Goal: Information Seeking & Learning: Find contact information

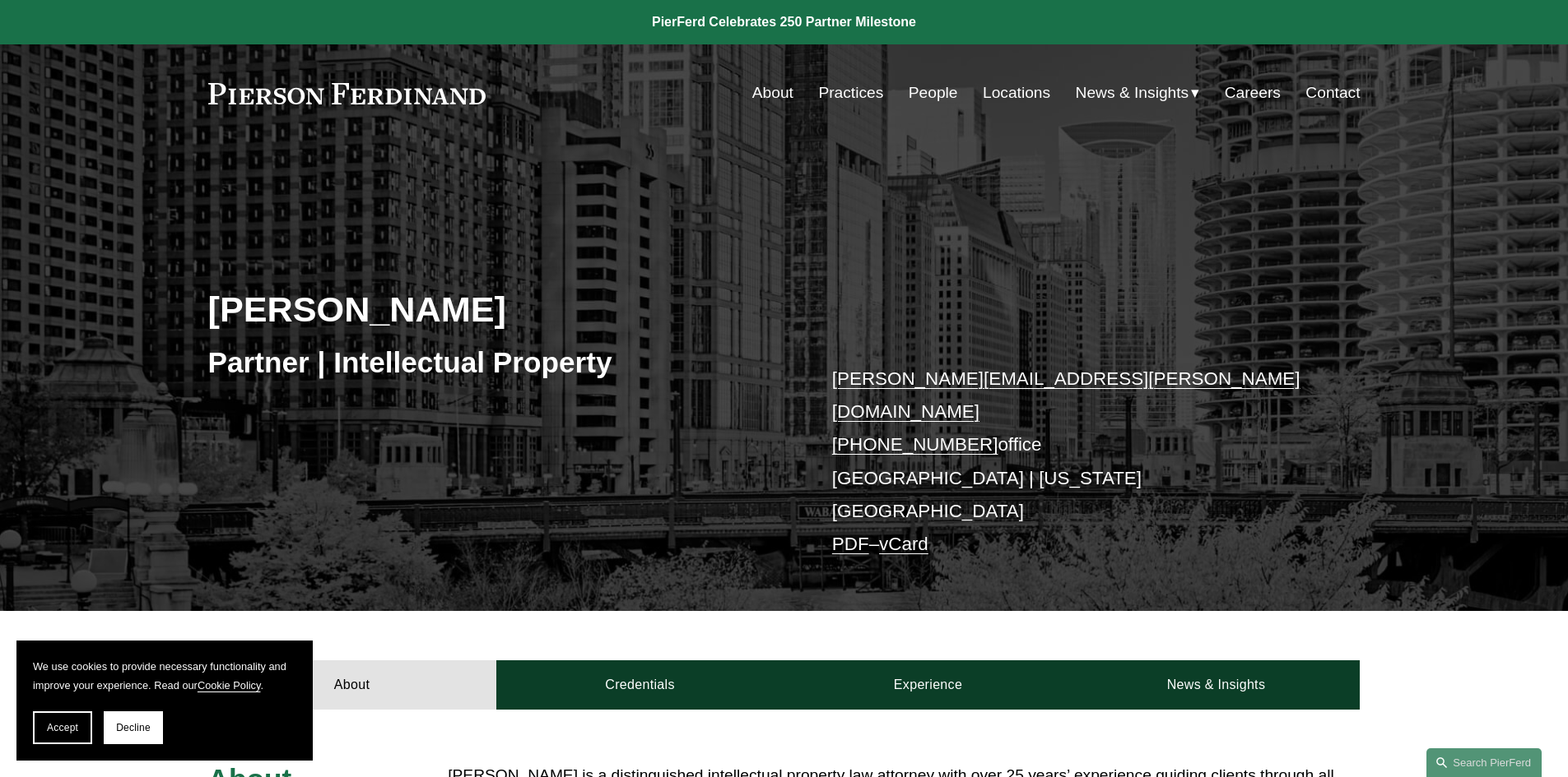
click at [843, 91] on link "Practices" at bounding box center [850, 93] width 65 height 31
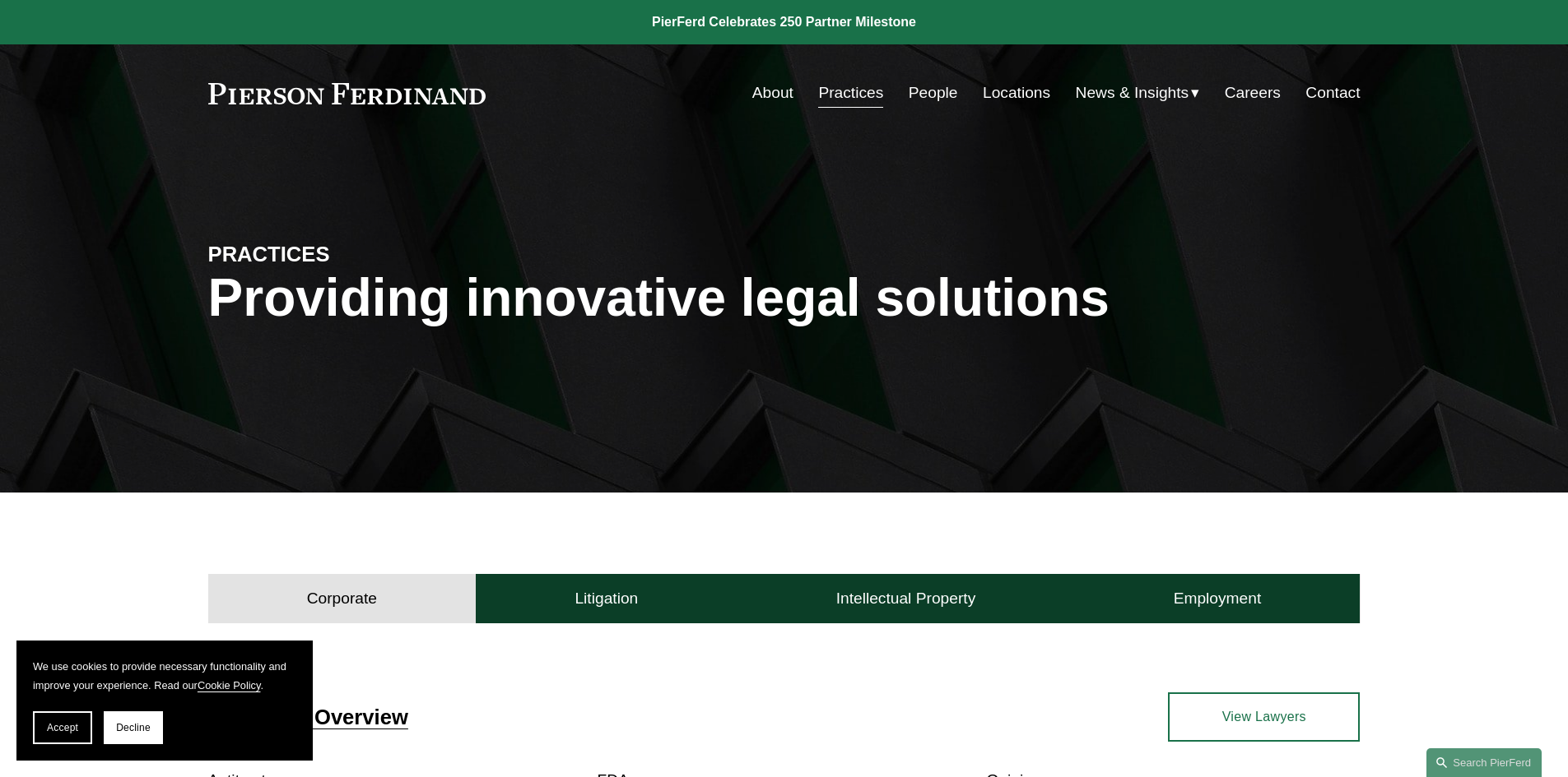
click at [982, 86] on link "Locations" at bounding box center [1016, 93] width 68 height 31
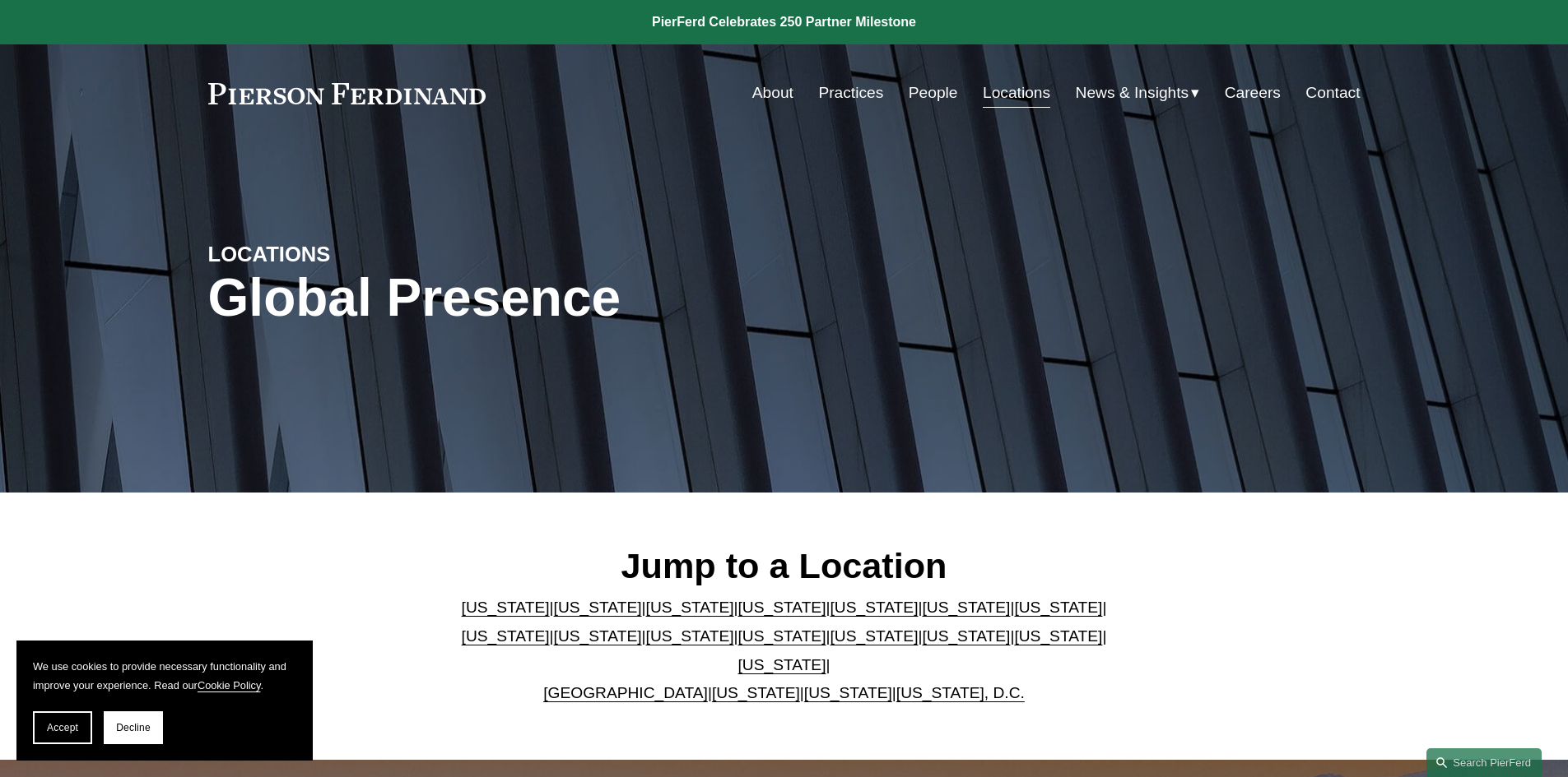
click at [933, 95] on link "People" at bounding box center [933, 93] width 49 height 31
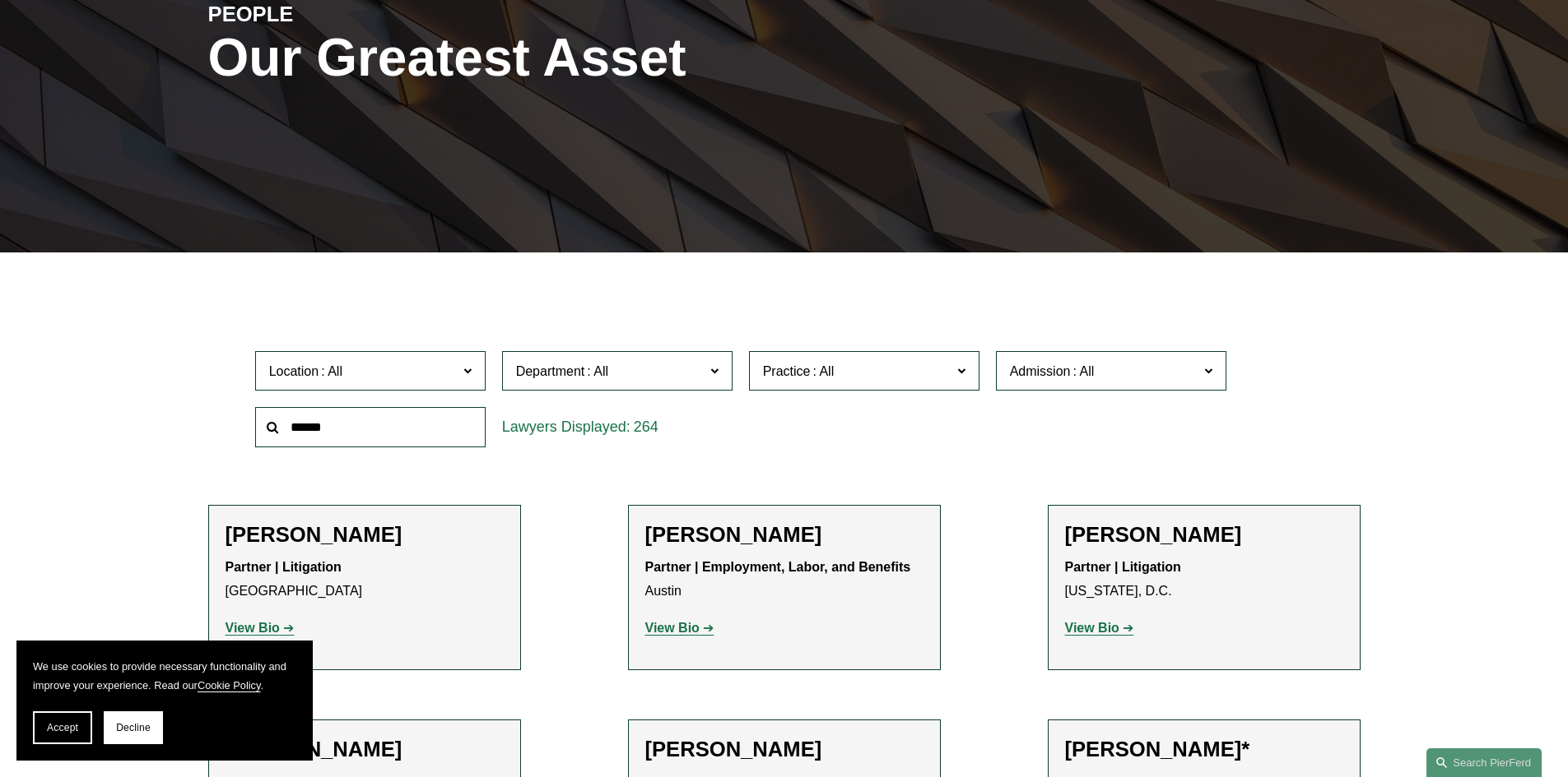
scroll to position [493, 0]
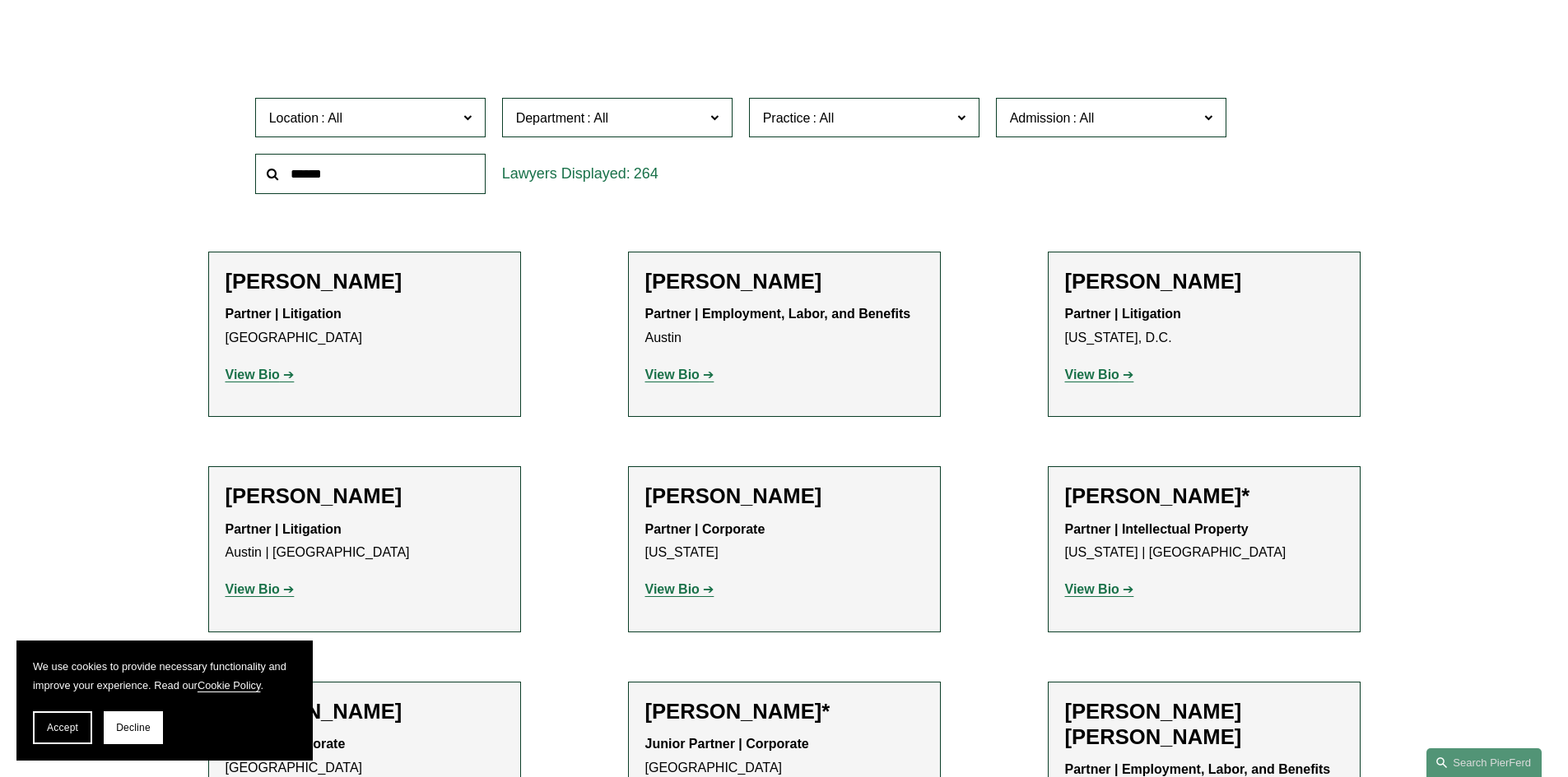
click at [686, 126] on span "Department" at bounding box center [610, 118] width 188 height 23
click at [0, 0] on link "Intellectual Property" at bounding box center [0, 0] width 0 height 0
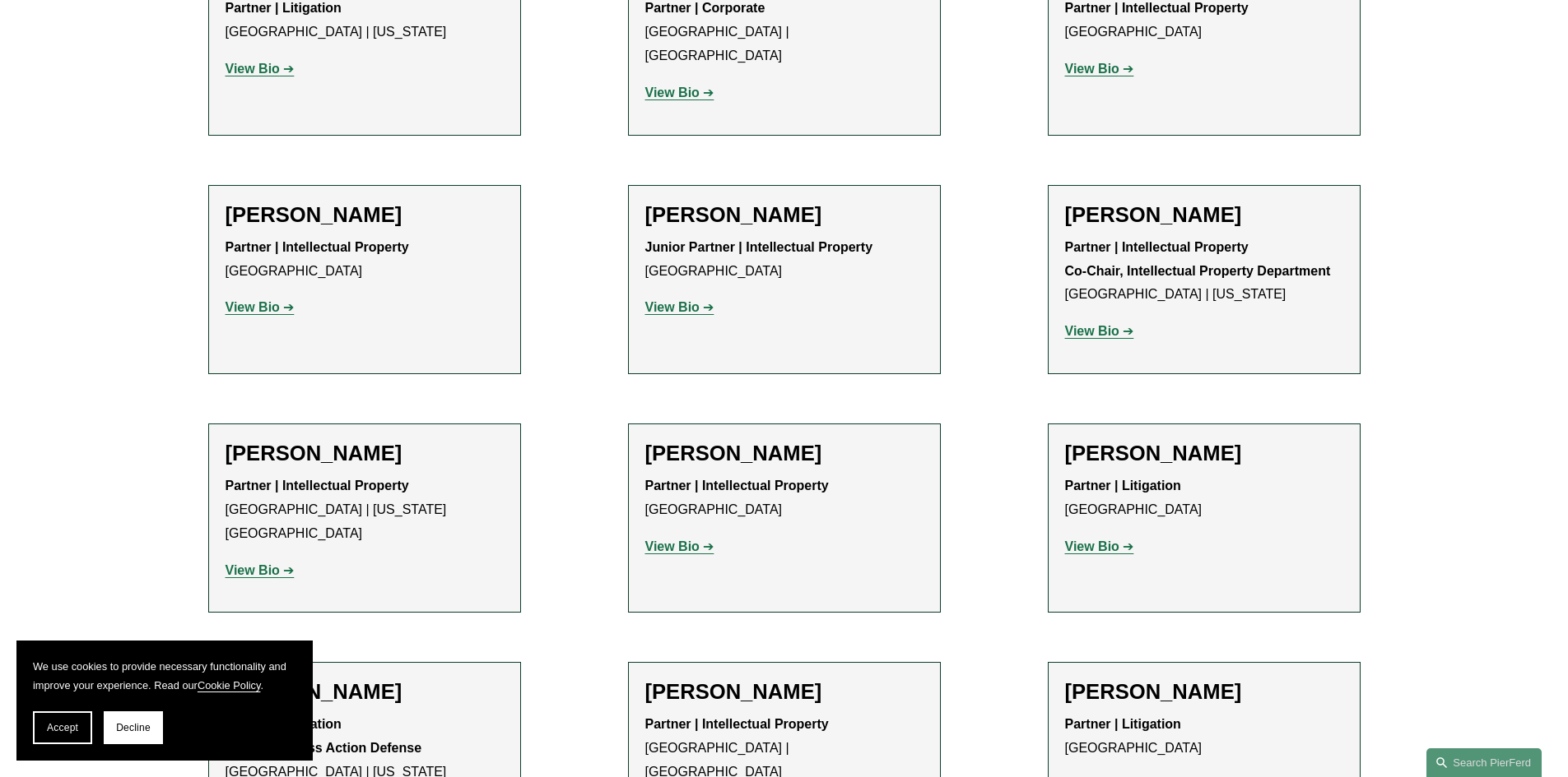
scroll to position [1480, 0]
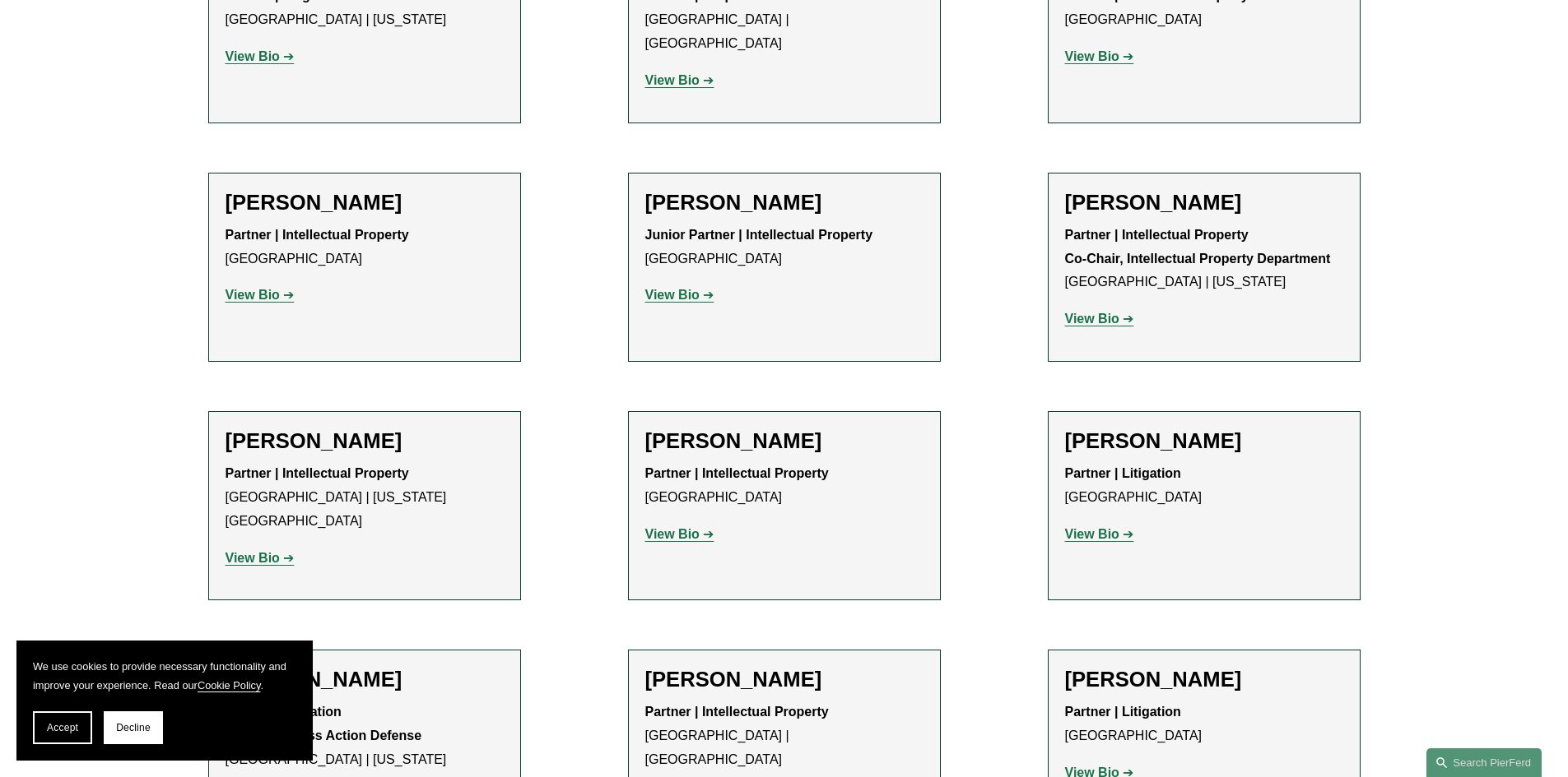
click at [295, 428] on h2 "[PERSON_NAME]" at bounding box center [364, 441] width 279 height 25
click at [251, 551] on strong "View Bio" at bounding box center [253, 558] width 55 height 14
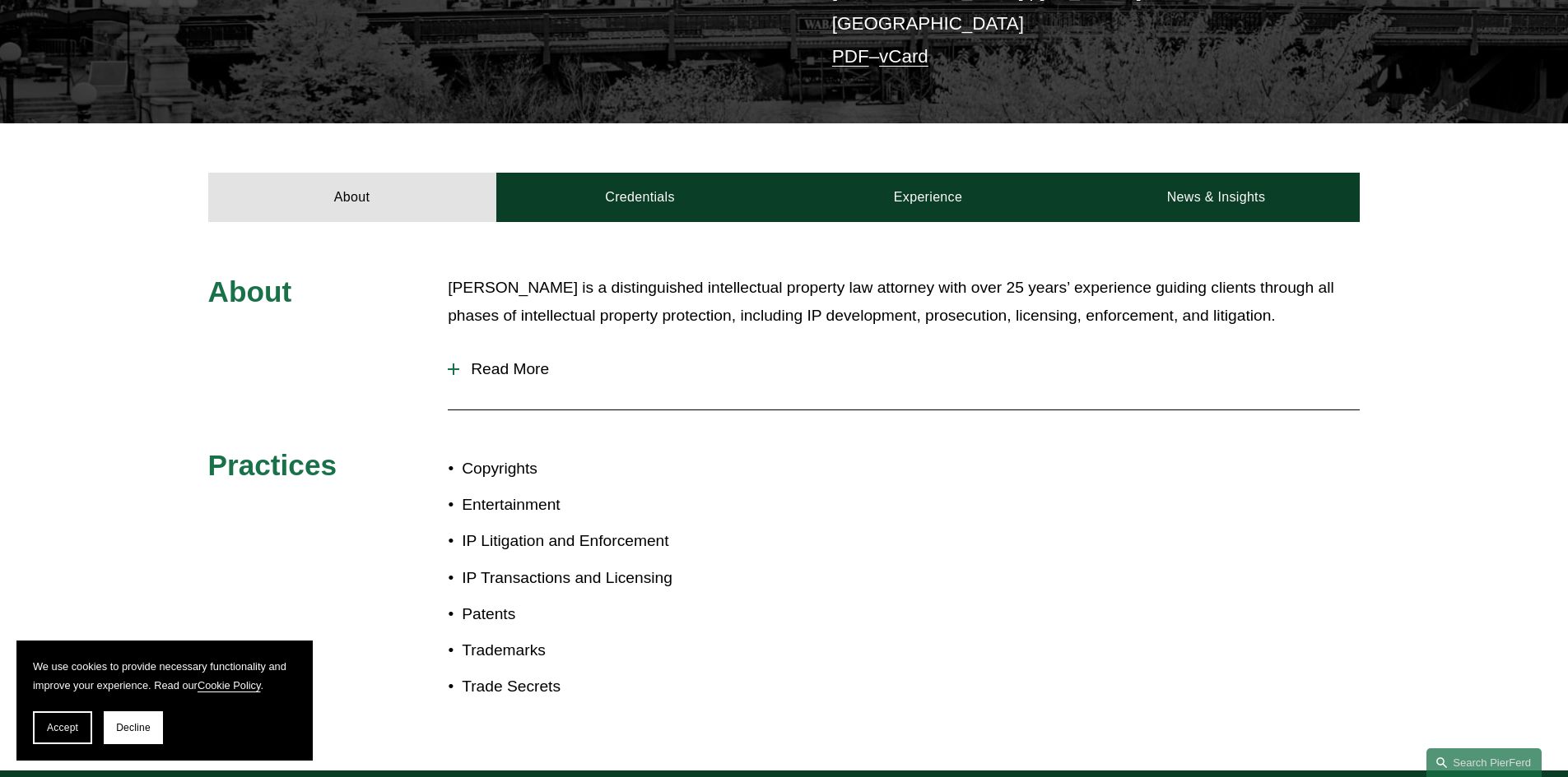
scroll to position [493, 0]
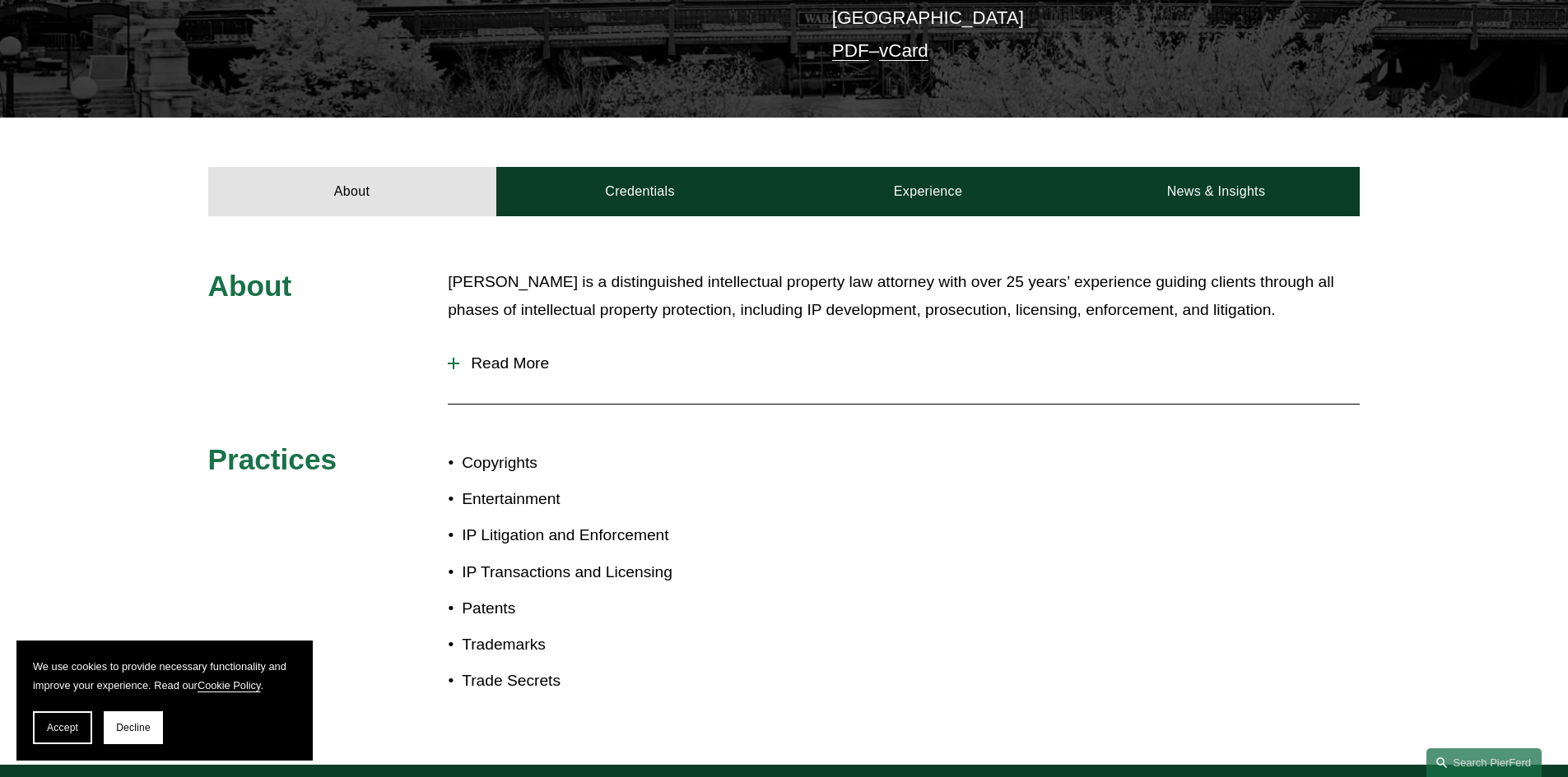
click at [524, 355] on span "Read More" at bounding box center [909, 363] width 901 height 18
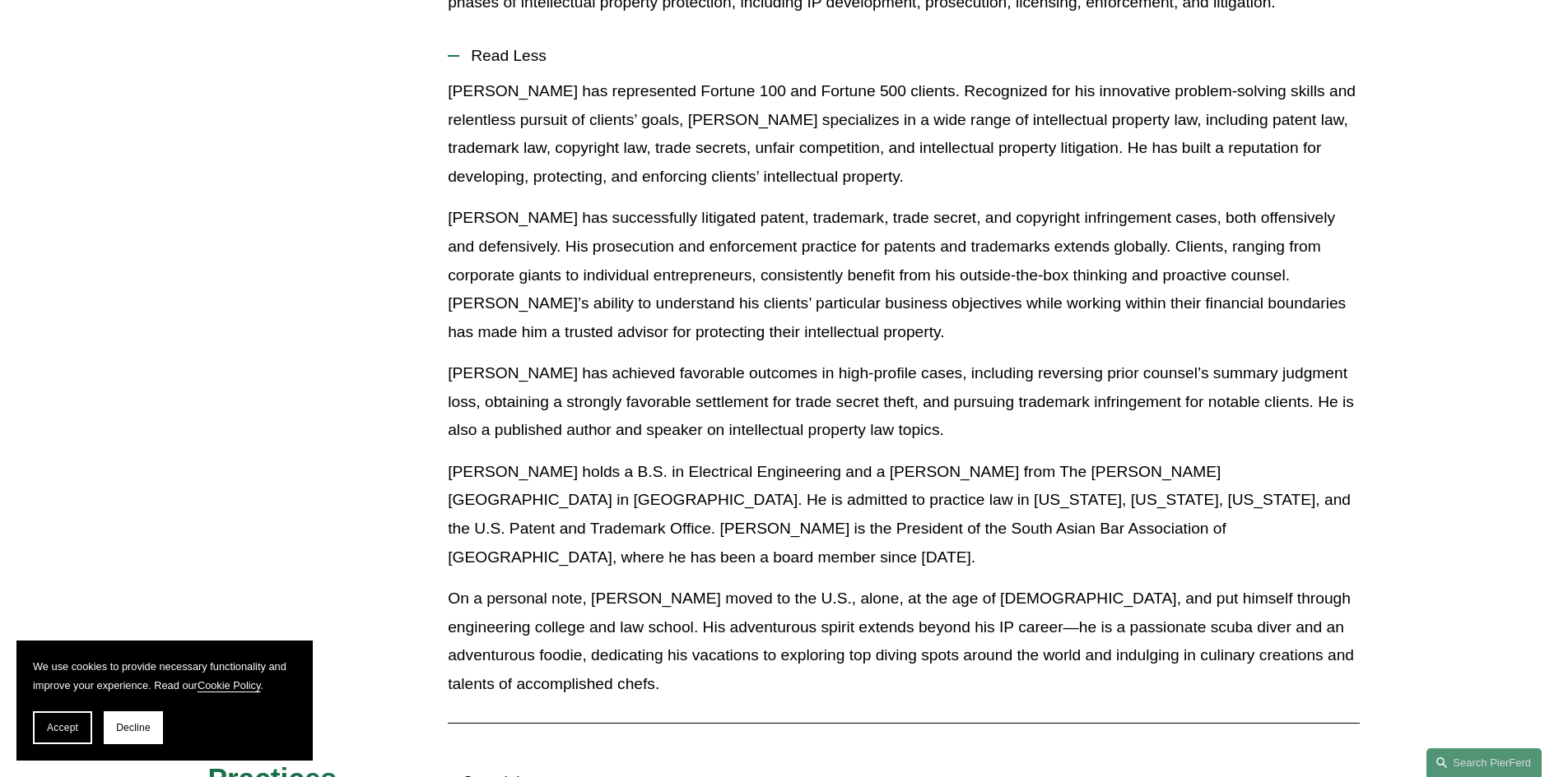
scroll to position [822, 0]
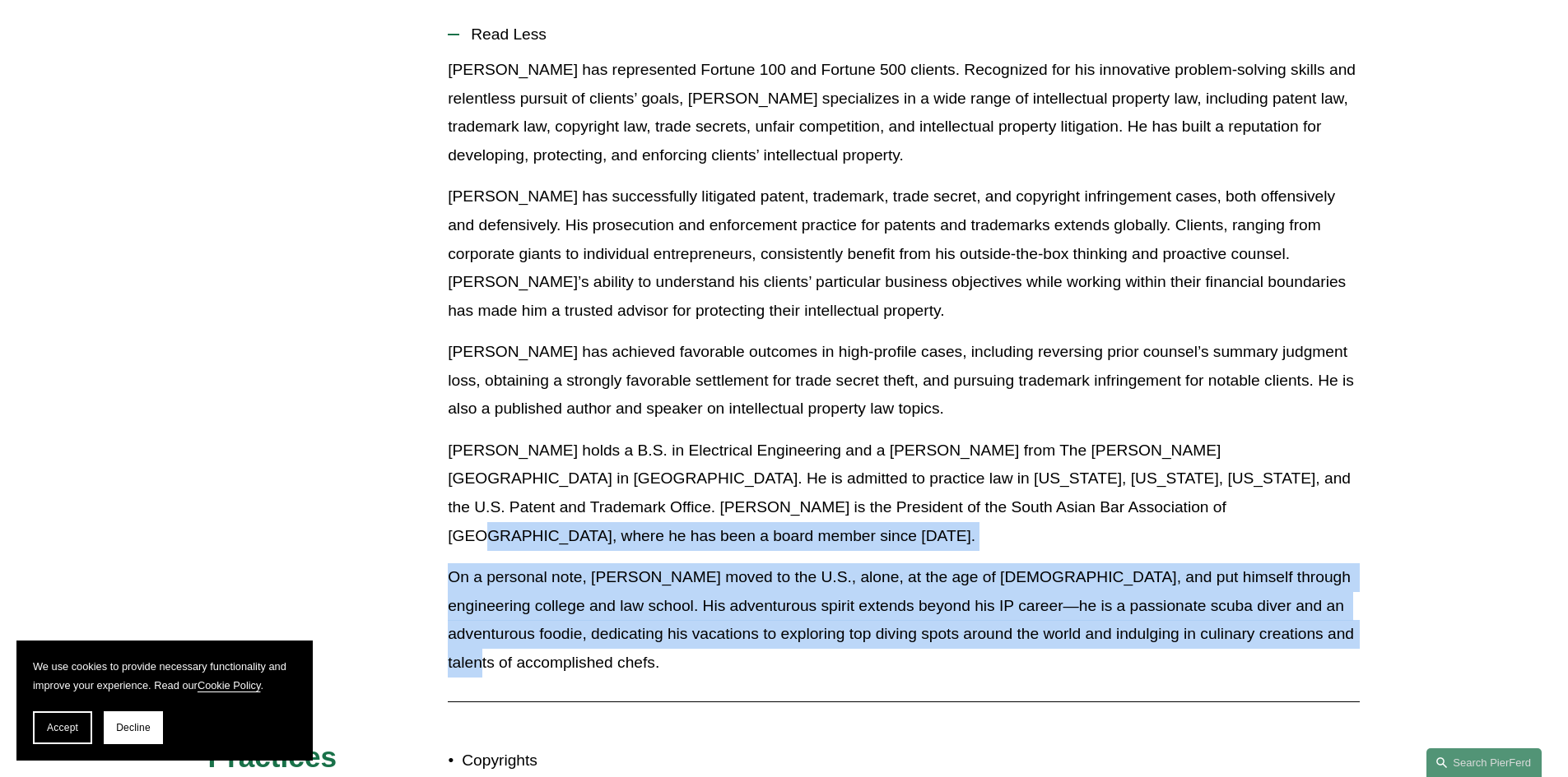
drag, startPoint x: 997, startPoint y: 447, endPoint x: 1351, endPoint y: 551, distance: 369.0
click at [1351, 551] on div "Eric has represented Fortune 100 and Fortune 500 clients. Recognized for his in…" at bounding box center [903, 372] width 912 height 633
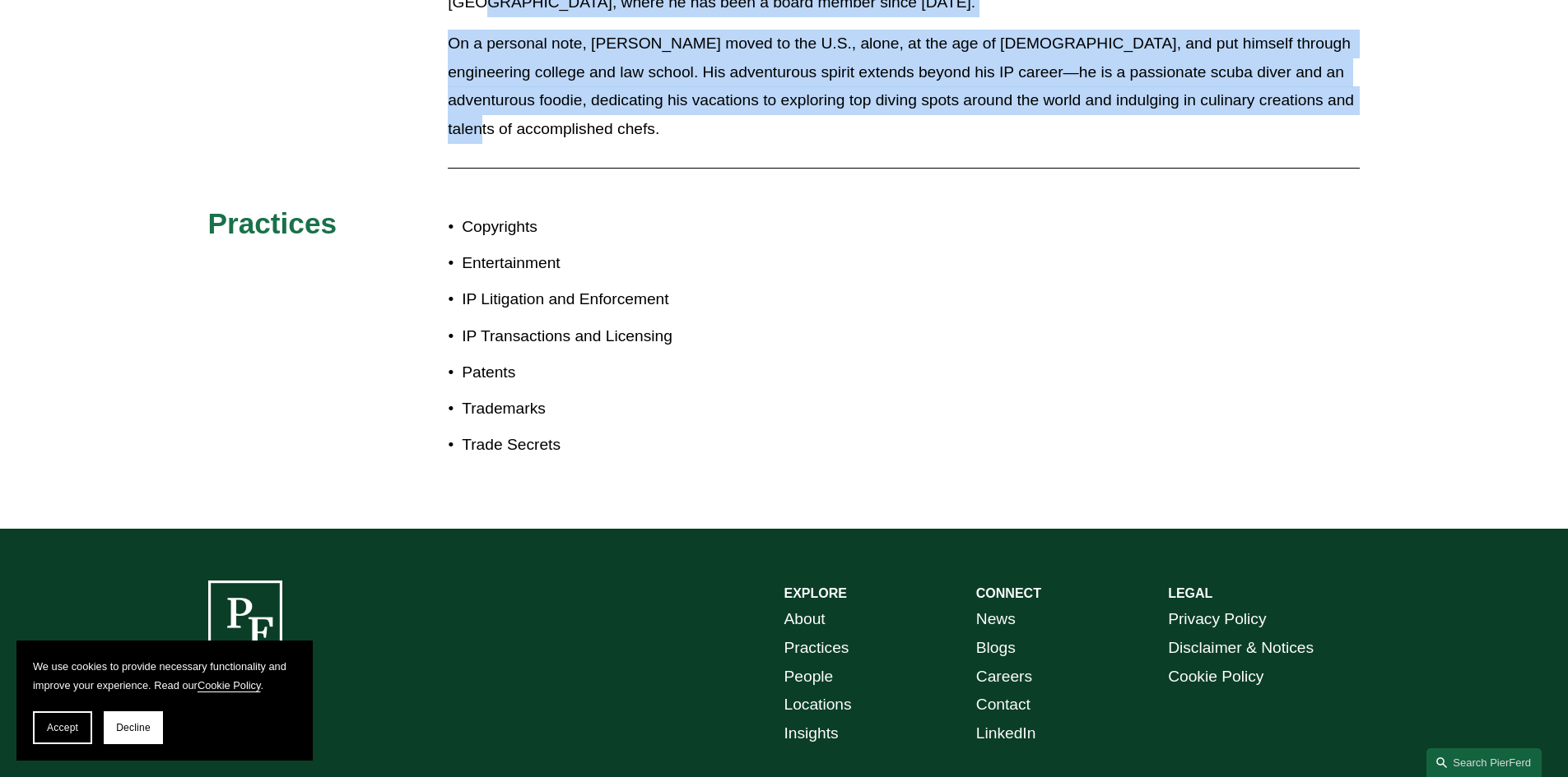
scroll to position [1379, 0]
